Goal: Book appointment/travel/reservation

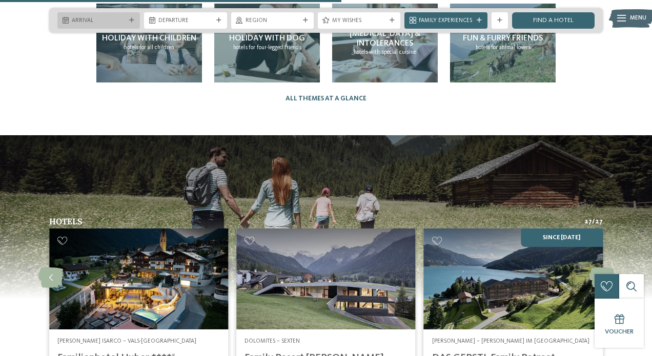
click at [87, 13] on div "Arrival" at bounding box center [98, 20] width 83 height 16
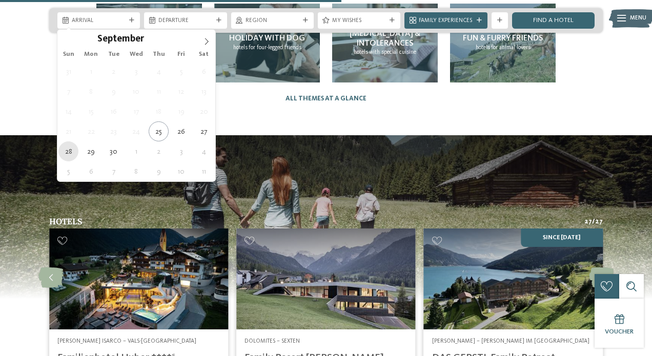
type div "[DATE]"
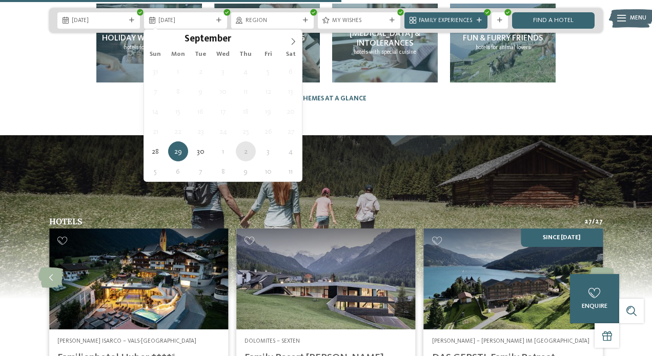
type div "[DATE]"
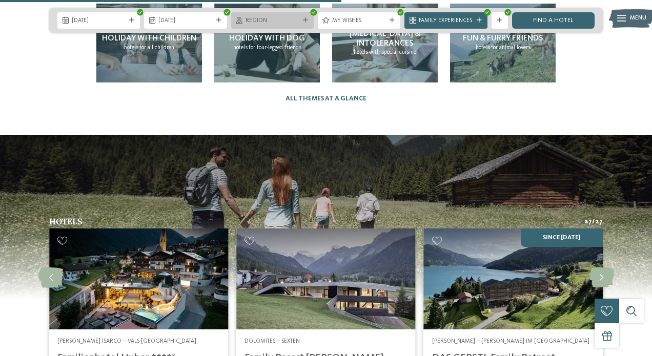
click at [265, 14] on div "Region" at bounding box center [272, 20] width 83 height 16
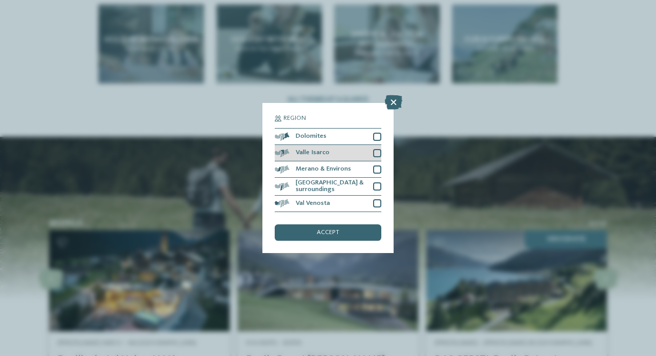
click at [377, 149] on div at bounding box center [377, 153] width 8 height 8
click at [378, 149] on div at bounding box center [377, 153] width 8 height 8
click at [338, 145] on div "Valle Isarco" at bounding box center [328, 153] width 107 height 16
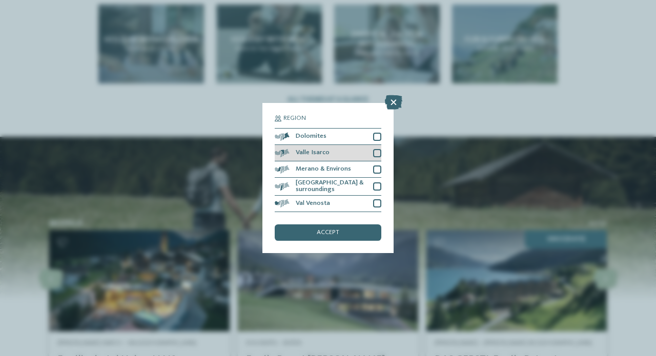
click at [373, 145] on div "Valle Isarco" at bounding box center [328, 153] width 107 height 16
click at [380, 149] on div at bounding box center [377, 153] width 8 height 8
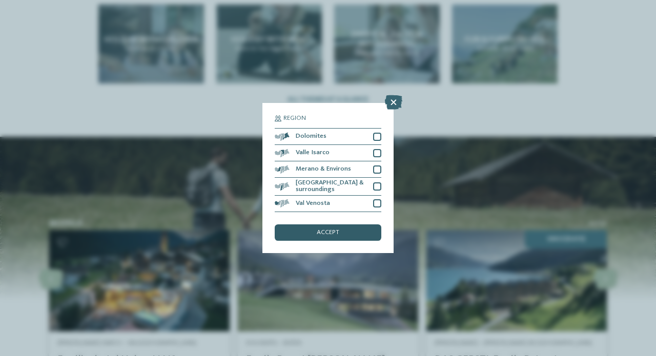
click at [349, 224] on div "accept" at bounding box center [328, 232] width 107 height 16
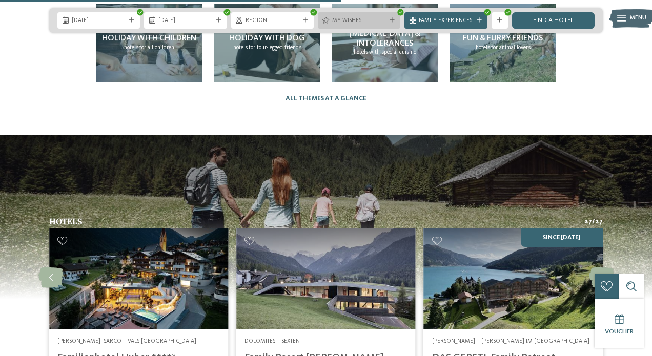
click at [367, 17] on span "My wishes" at bounding box center [359, 21] width 54 height 8
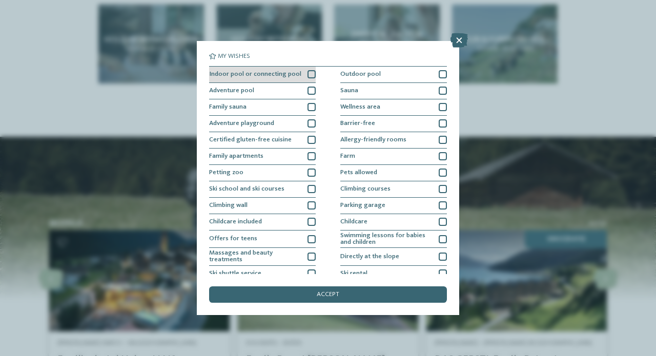
click at [311, 73] on div at bounding box center [311, 74] width 8 height 8
click at [266, 71] on span "Indoor pool or connecting pool" at bounding box center [255, 74] width 92 height 7
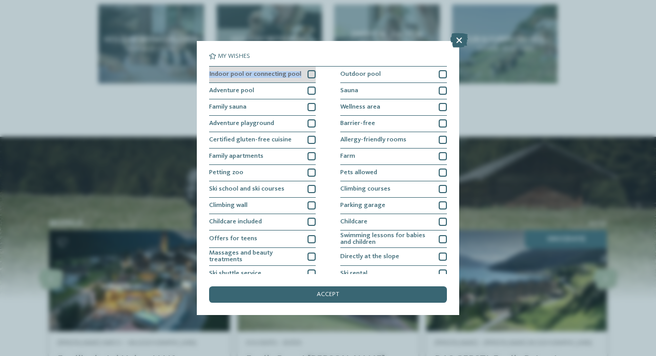
click at [266, 71] on span "Indoor pool or connecting pool" at bounding box center [255, 74] width 92 height 7
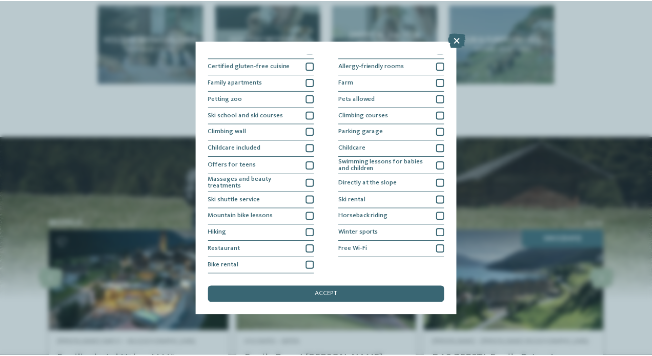
scroll to position [154, 0]
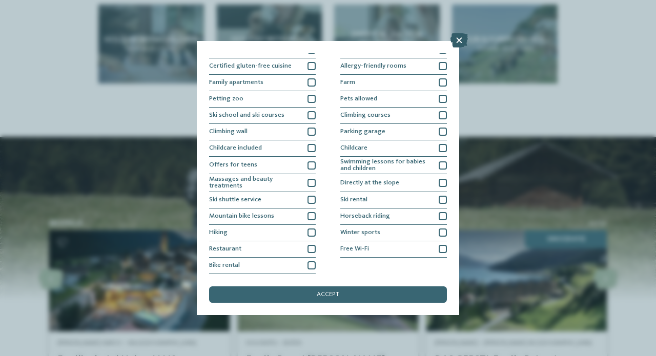
click at [459, 42] on icon at bounding box center [458, 40] width 17 height 14
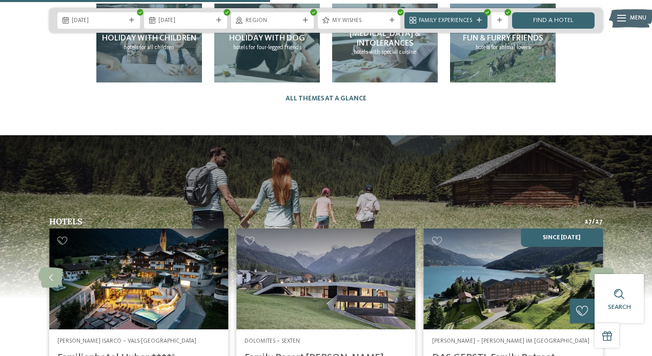
scroll to position [1522, 0]
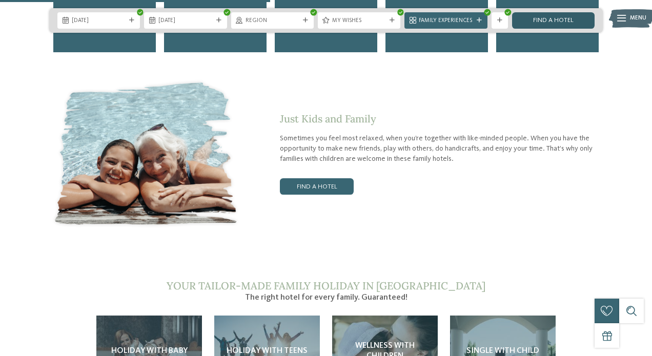
click at [545, 17] on link "Find a hotel" at bounding box center [553, 20] width 83 height 16
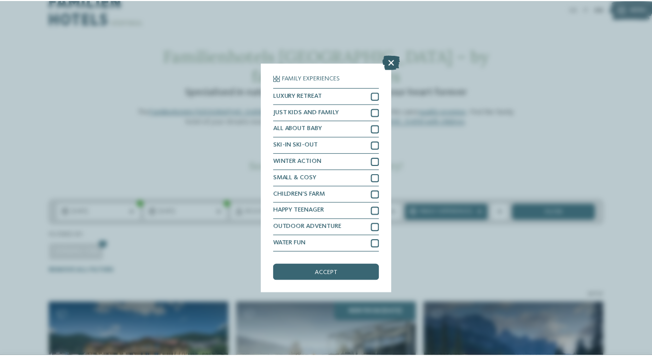
scroll to position [38, 0]
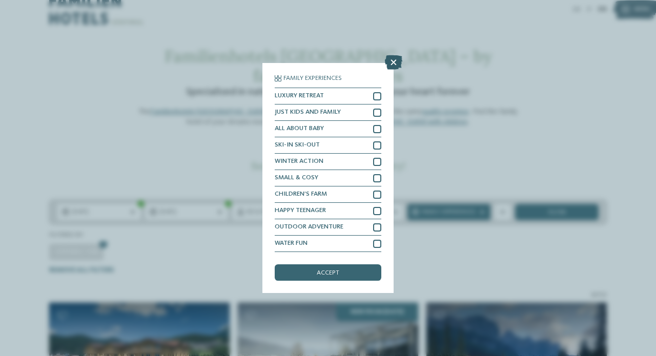
click at [396, 55] on icon at bounding box center [393, 62] width 17 height 14
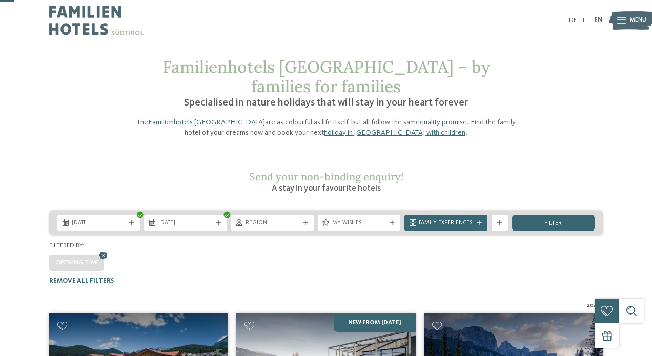
scroll to position [0, 0]
click at [304, 221] on icon at bounding box center [305, 223] width 5 height 5
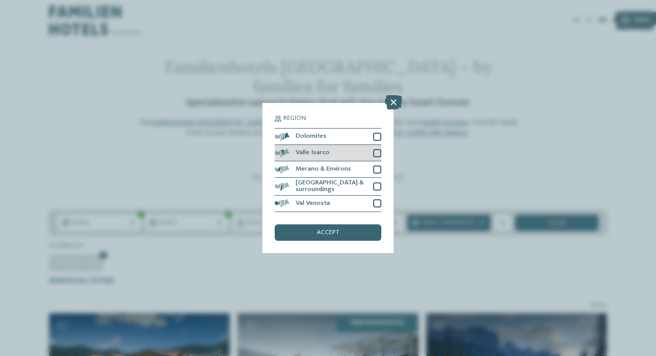
click at [317, 145] on div "Valle Isarco" at bounding box center [328, 153] width 107 height 16
click at [314, 224] on div "accept" at bounding box center [328, 232] width 107 height 16
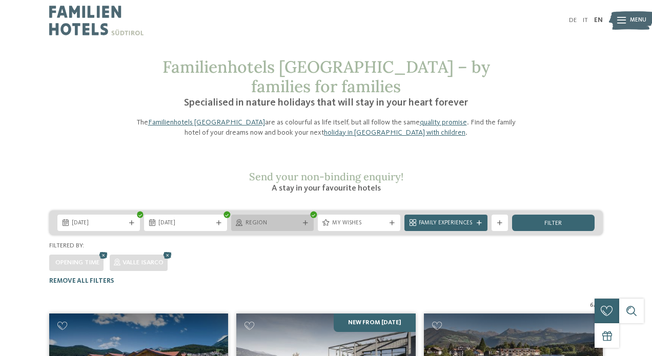
click at [293, 219] on span "Region" at bounding box center [272, 223] width 54 height 8
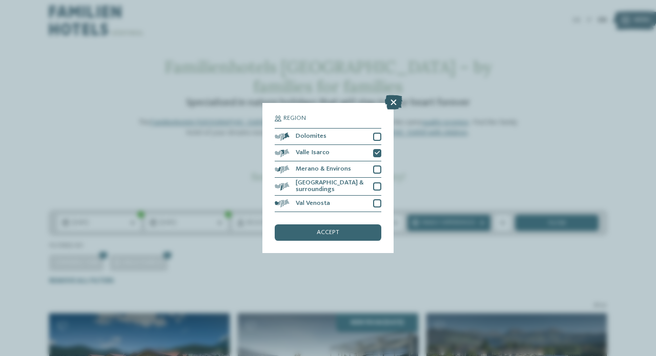
click at [393, 95] on icon at bounding box center [393, 102] width 17 height 14
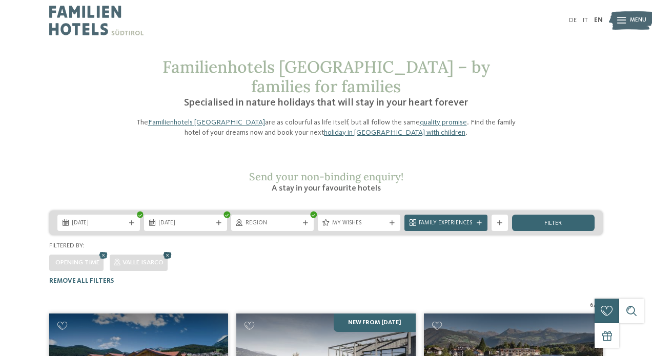
click at [170, 251] on icon at bounding box center [167, 256] width 12 height 11
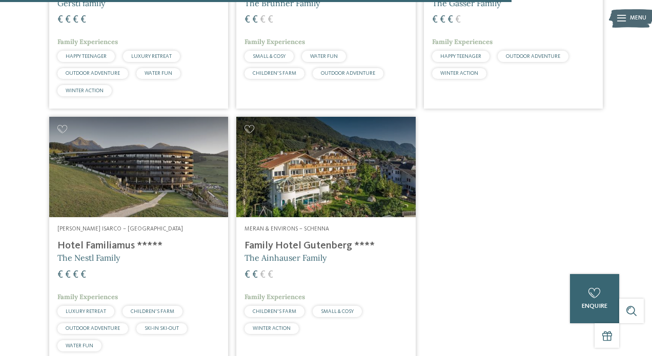
scroll to position [1726, 0]
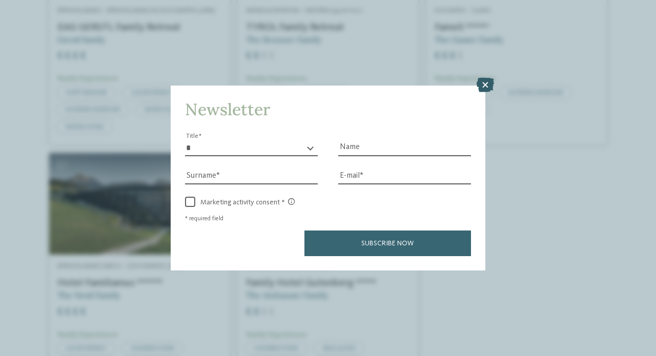
click at [480, 78] on icon at bounding box center [485, 85] width 17 height 14
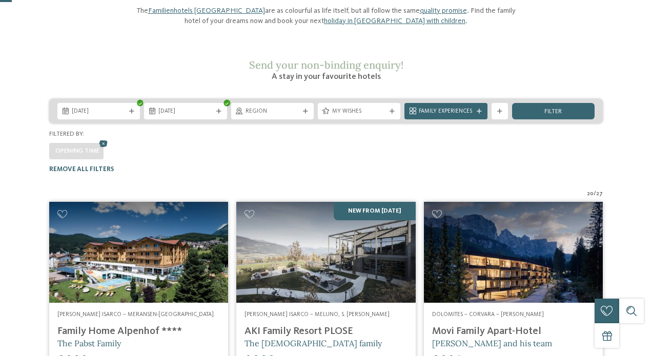
scroll to position [20, 0]
